Goal: Obtain resource: Download file/media

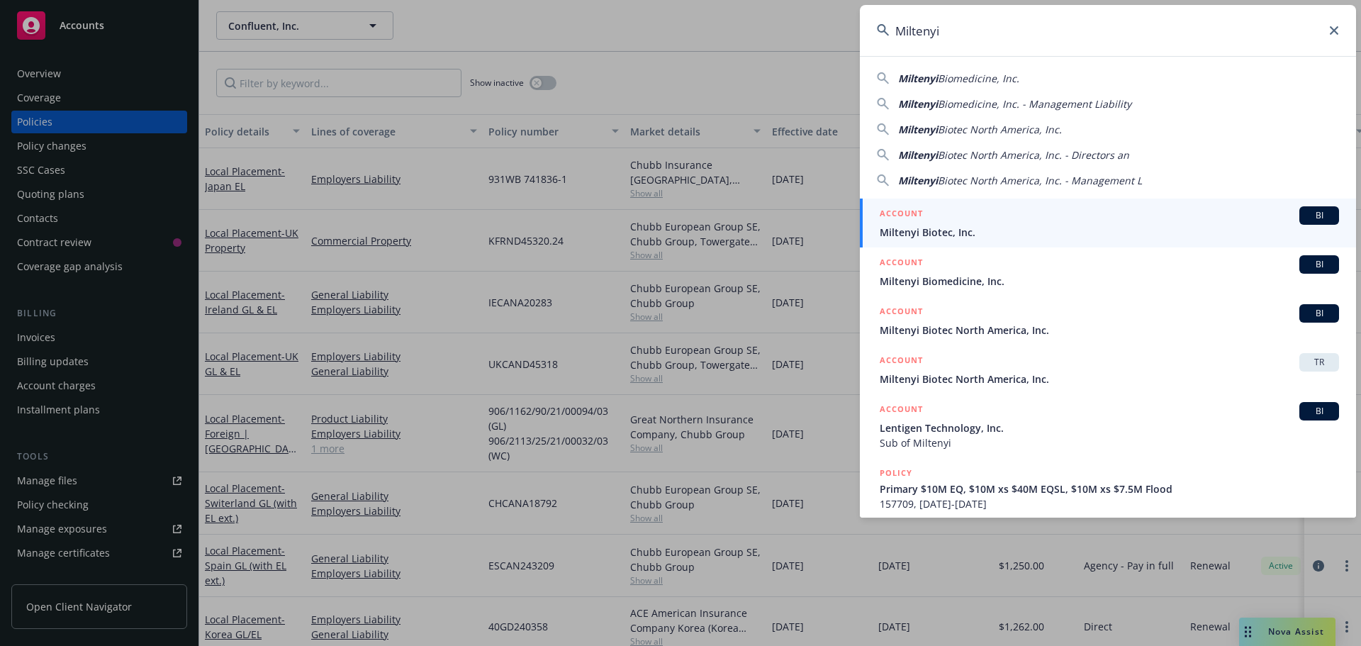
type input "Miltenyi"
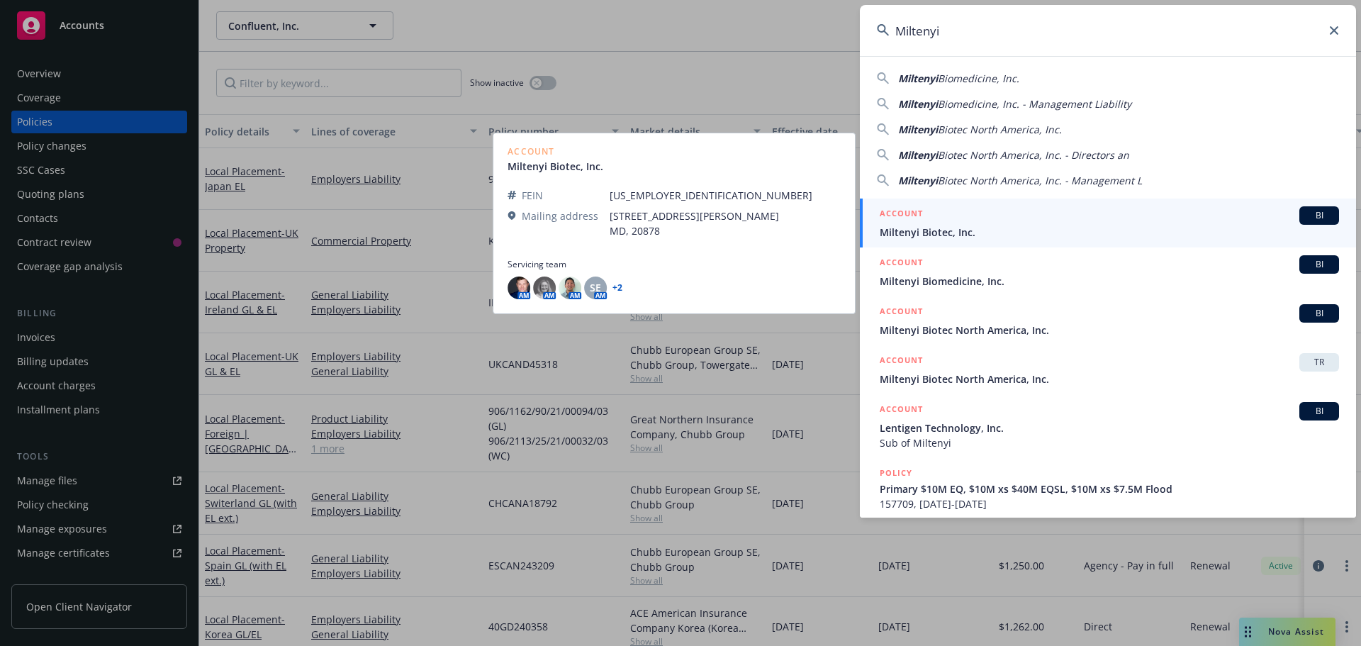
click at [991, 218] on div "ACCOUNT BI" at bounding box center [1109, 215] width 459 height 18
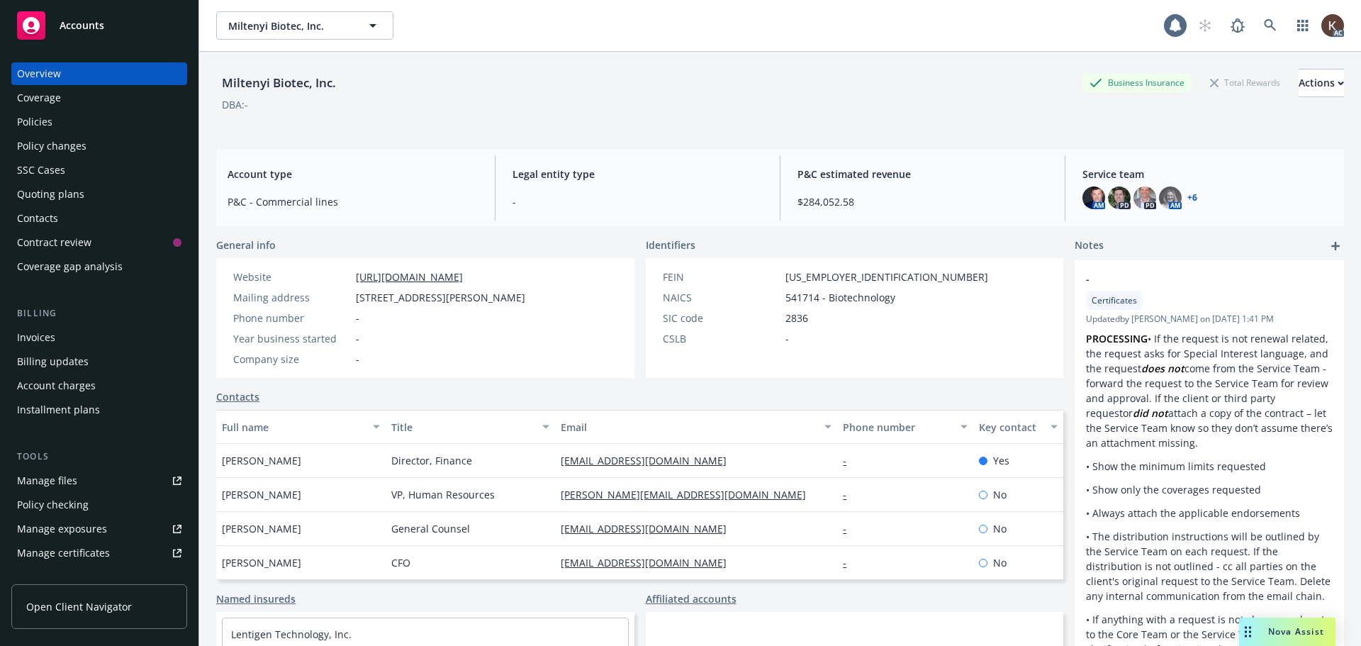
click at [48, 127] on div "Policies" at bounding box center [34, 122] width 35 height 23
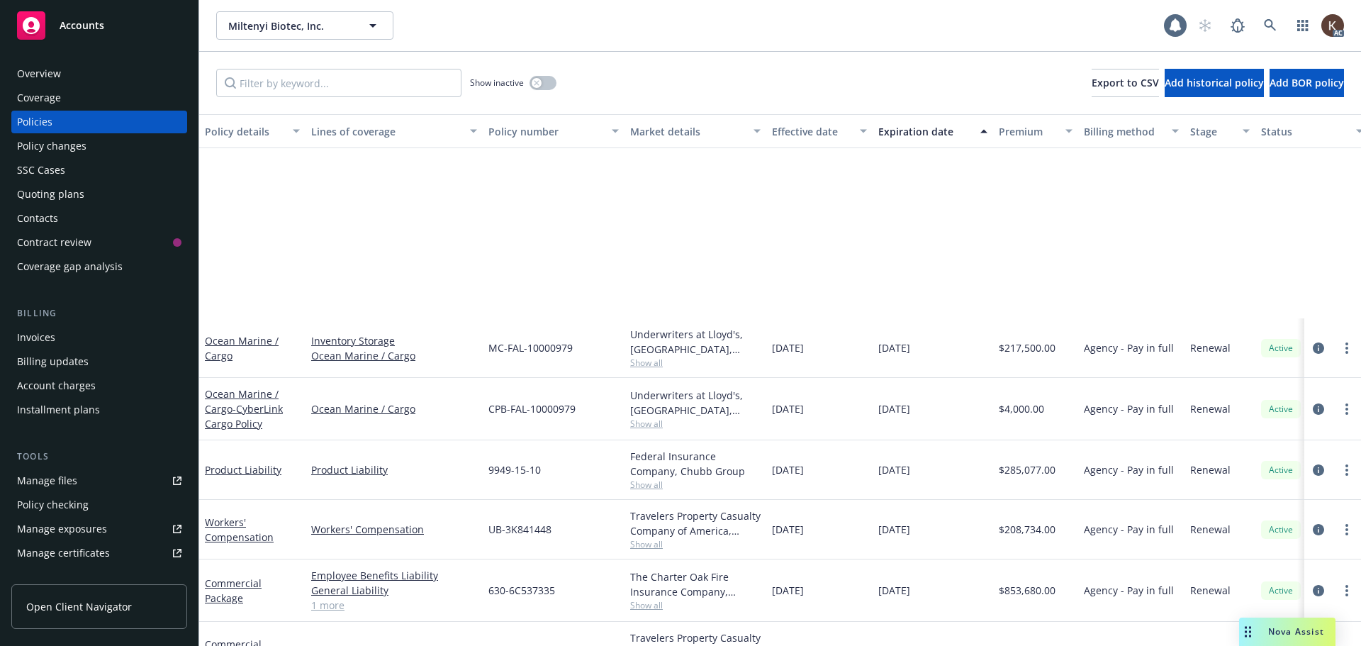
scroll to position [278, 0]
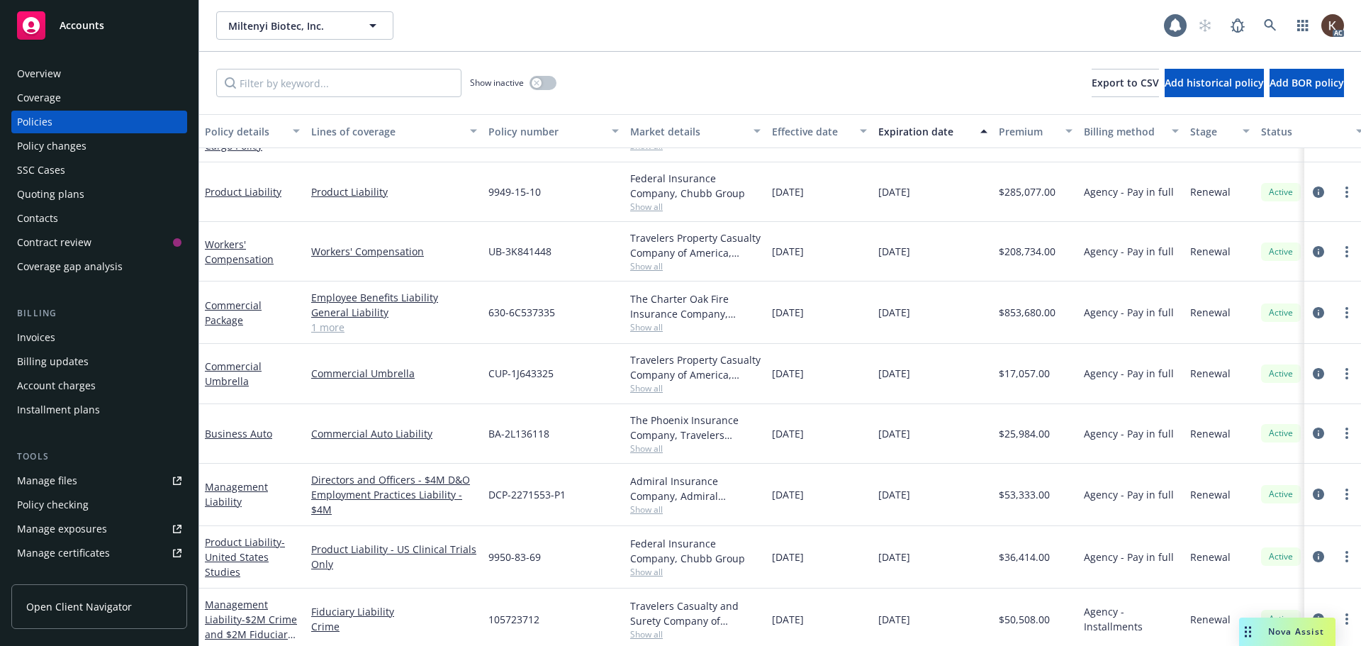
click at [67, 482] on div "Manage files" at bounding box center [47, 480] width 60 height 23
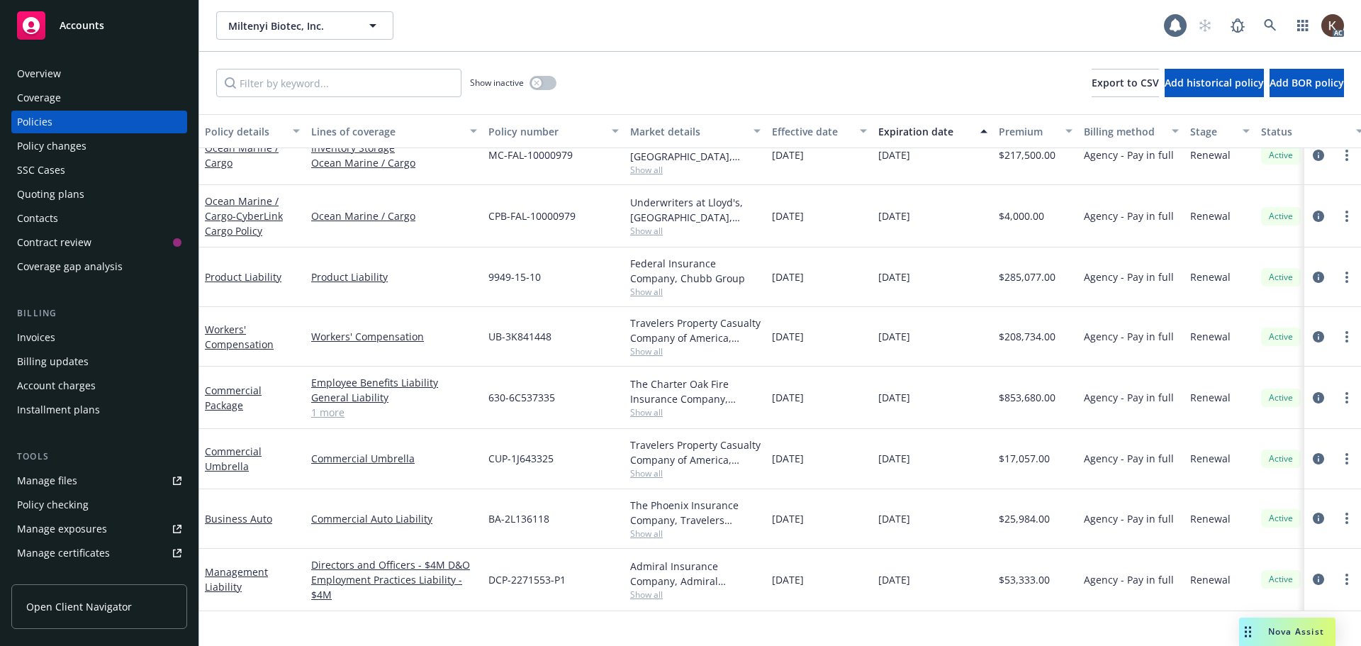
scroll to position [0, 0]
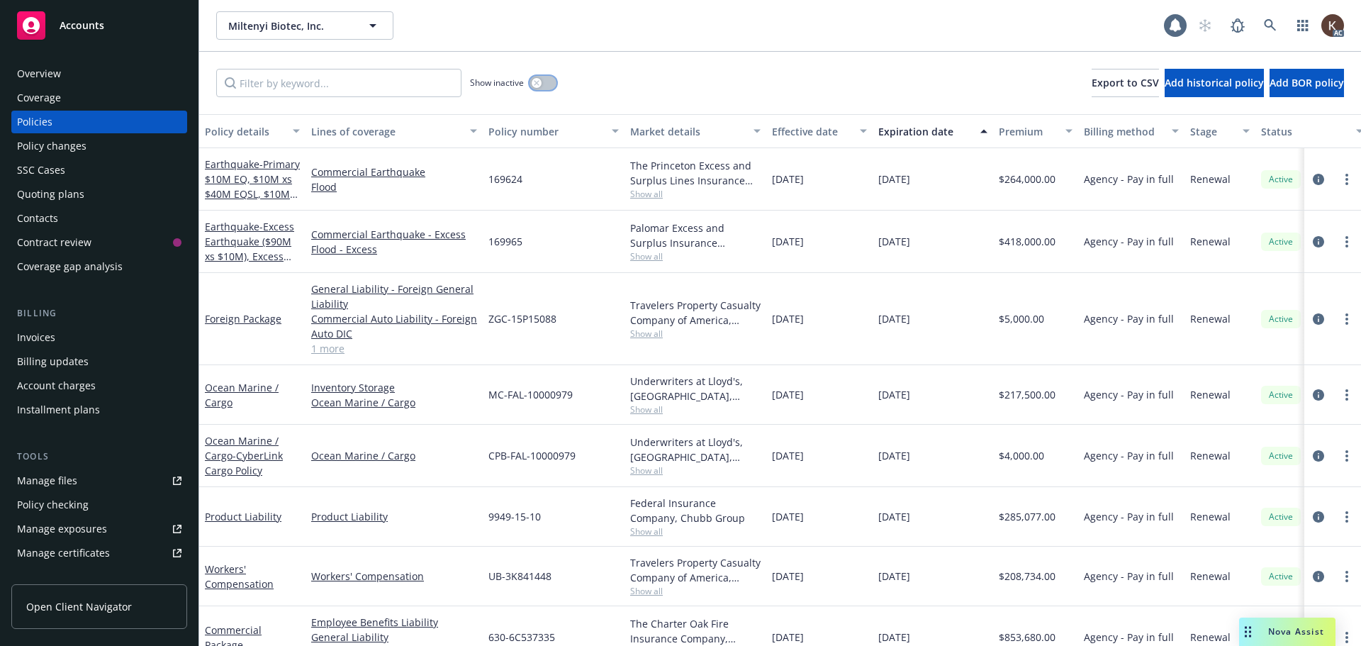
click at [532, 89] on button "button" at bounding box center [543, 83] width 27 height 14
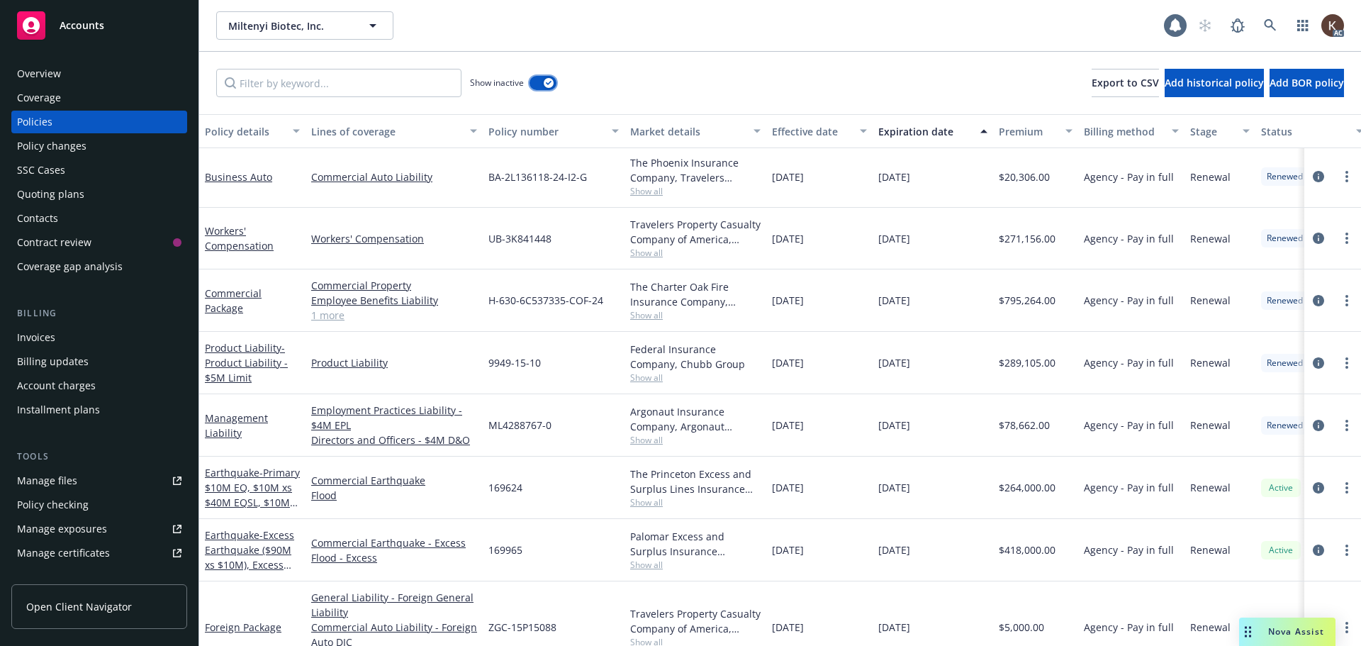
scroll to position [5807, 0]
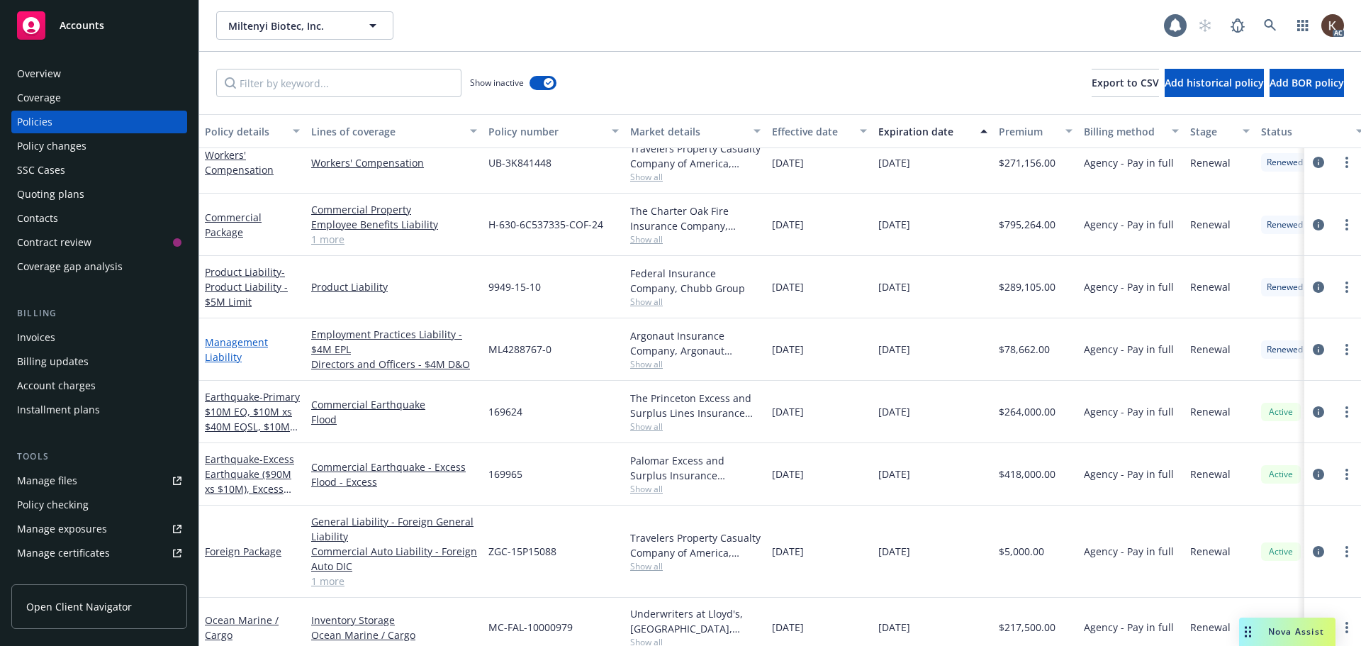
click at [228, 337] on link "Management Liability" at bounding box center [236, 349] width 63 height 28
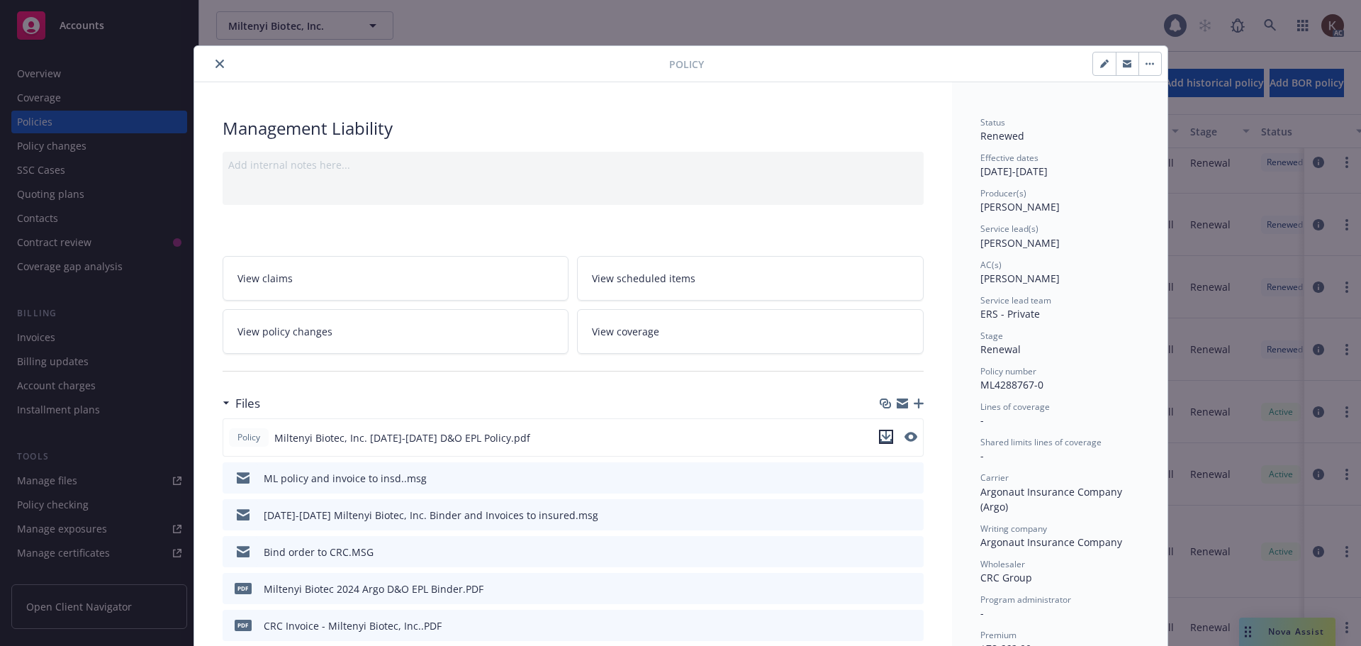
click at [887, 434] on button "download file" at bounding box center [886, 437] width 14 height 14
click at [216, 63] on icon "close" at bounding box center [220, 64] width 9 height 9
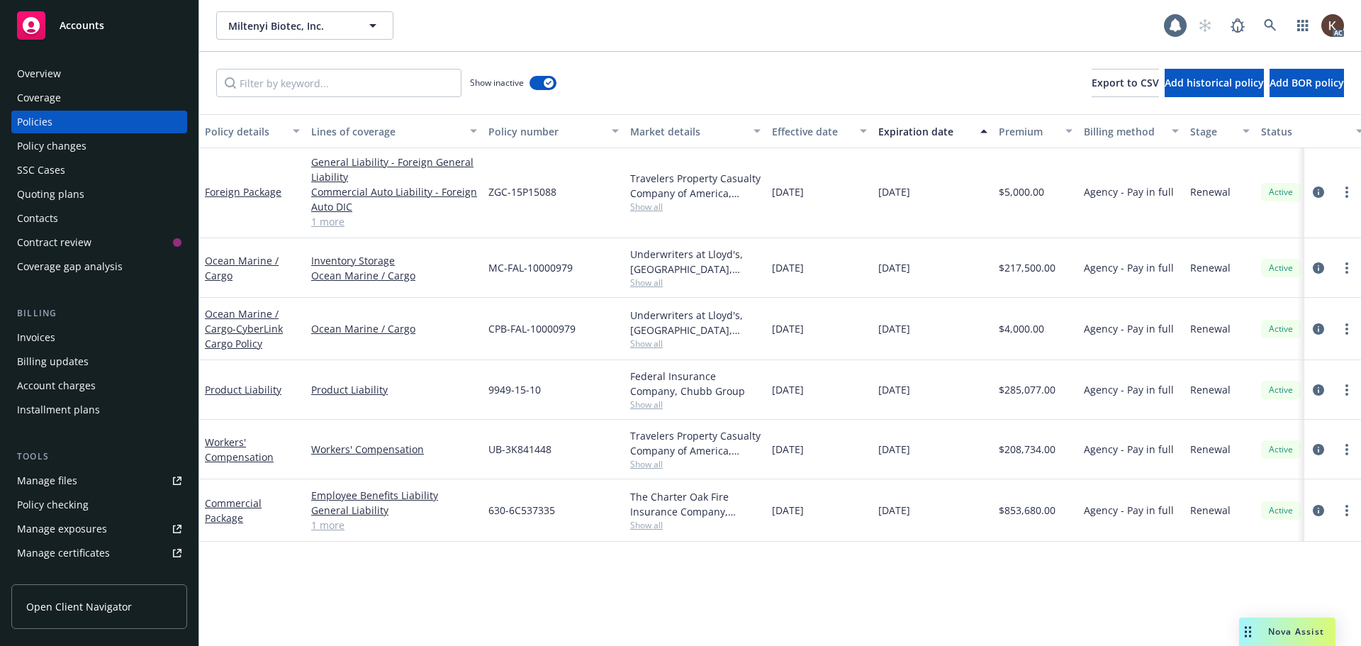
scroll to position [5807, 0]
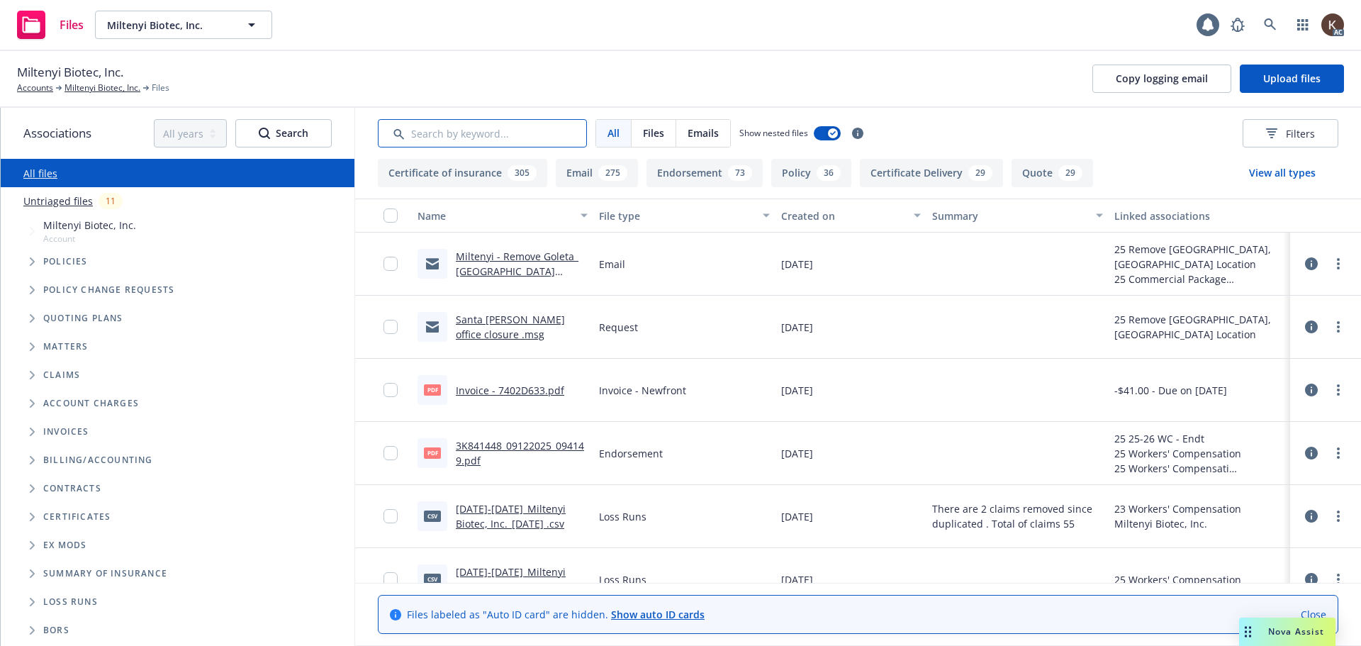
click at [486, 135] on input "Search by keyword..." at bounding box center [482, 133] width 209 height 28
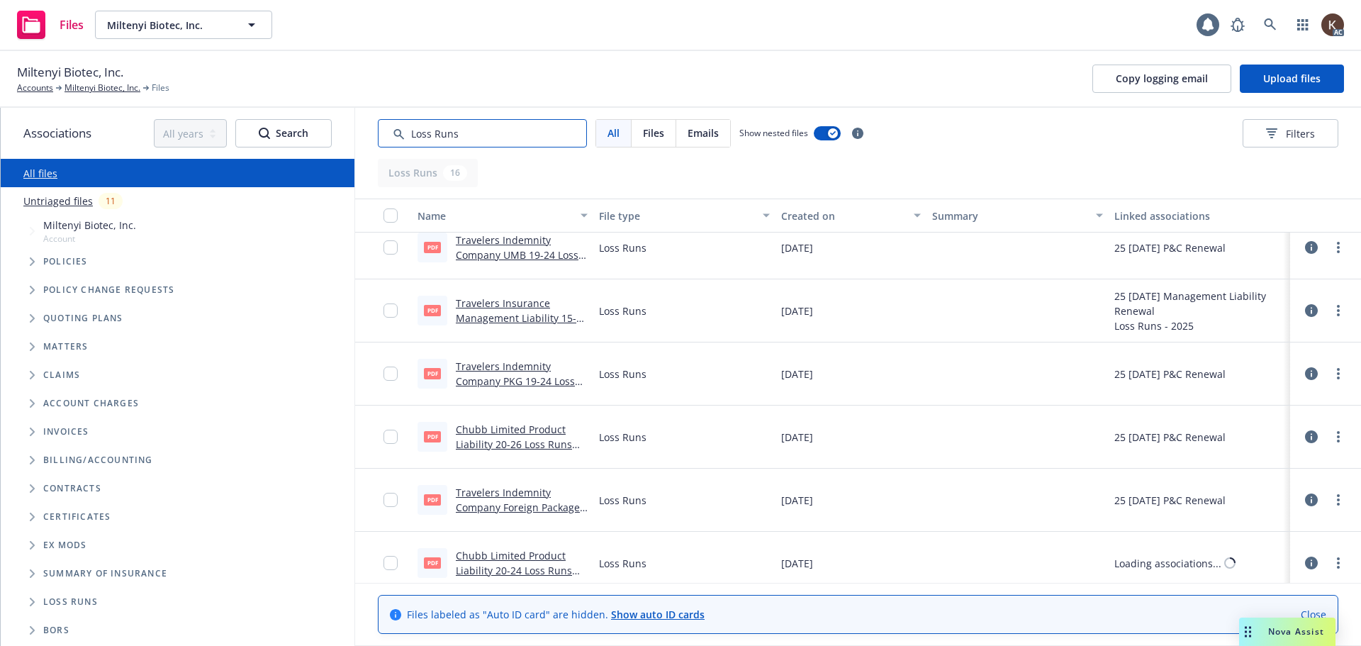
scroll to position [213, 0]
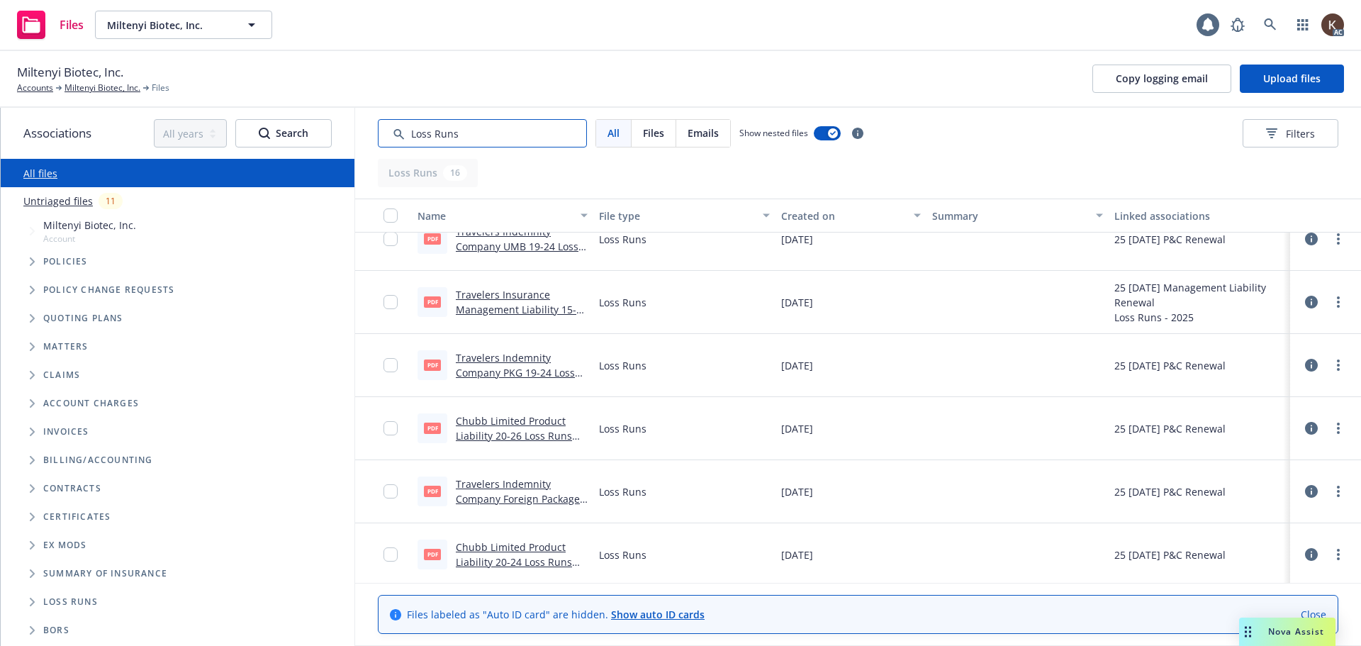
type input "Loss Runs"
click at [515, 308] on link "Travelers Insurance Management Liability 15-27 Loss Runs - Valued 03-07-2025.pdf" at bounding box center [522, 317] width 132 height 58
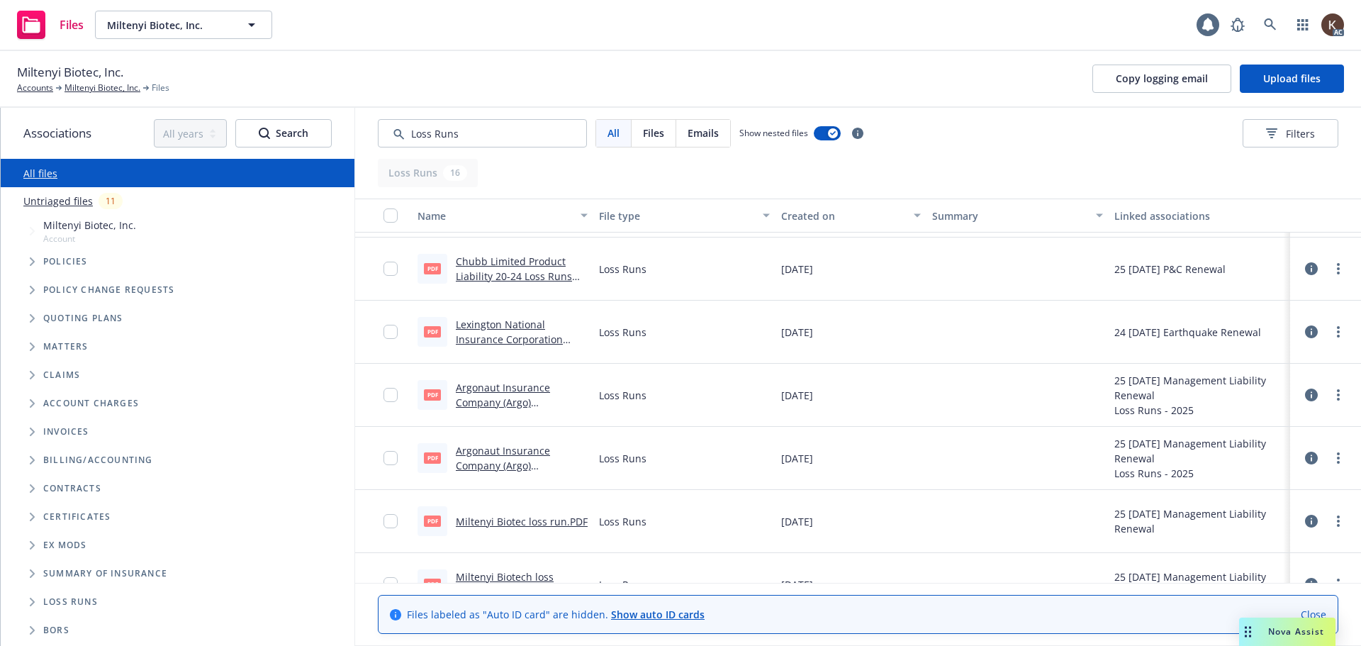
scroll to position [496, 0]
click at [518, 400] on link "Argonaut Insurance Company (Argo) Management Liability 19-24 Loss Runs - Valued…" at bounding box center [522, 416] width 132 height 73
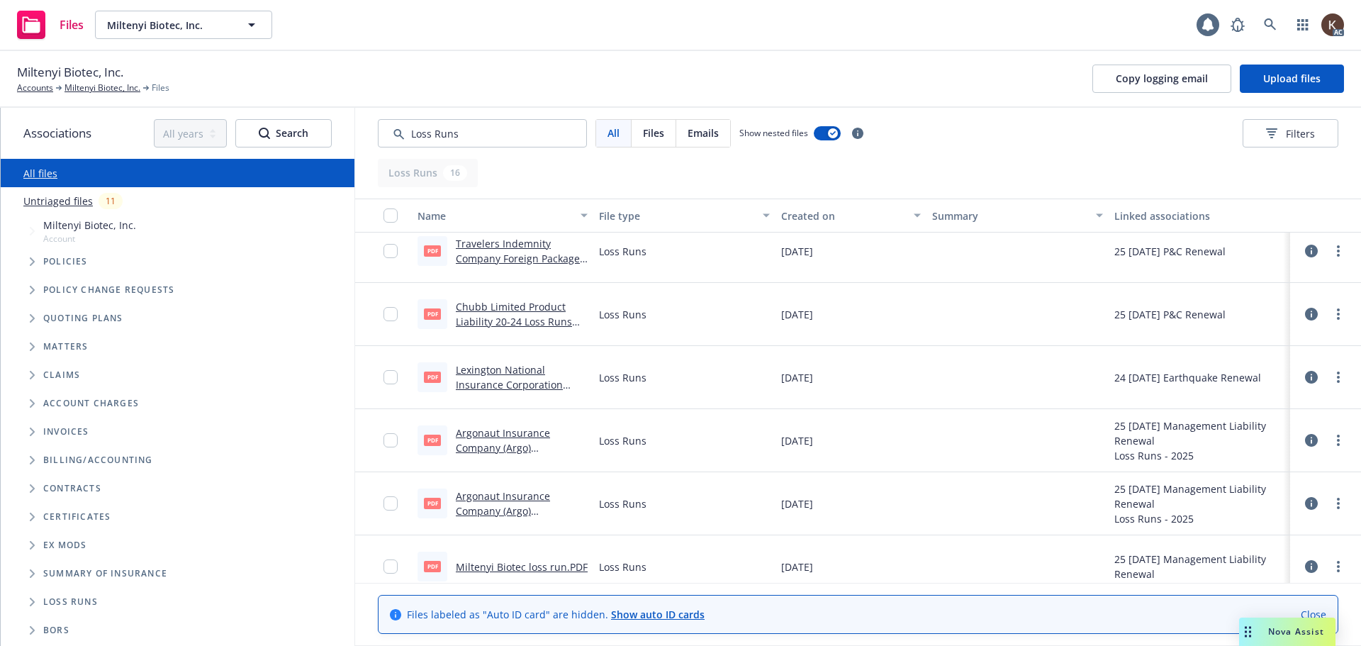
scroll to position [425, 0]
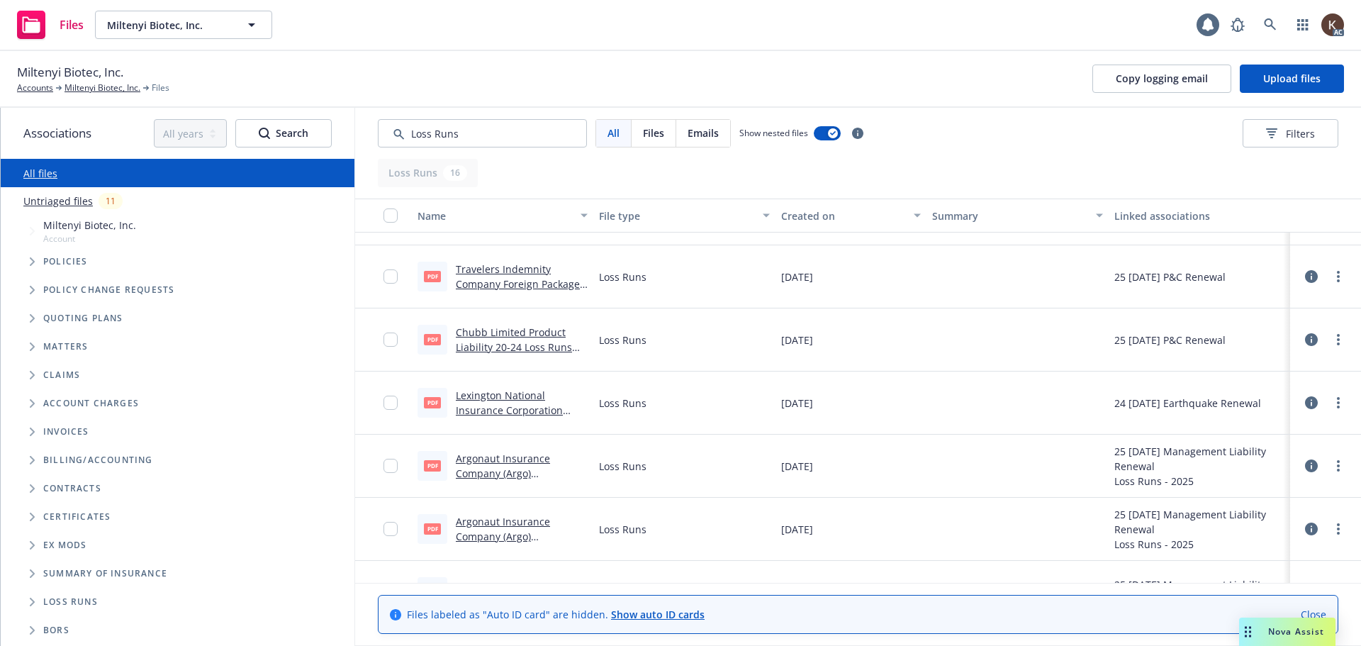
click at [497, 531] on link "Argonaut Insurance Company (Argo) Management Liability 24-25 Loss Runs - Valued…" at bounding box center [522, 551] width 132 height 73
